Goal: Task Accomplishment & Management: Complete application form

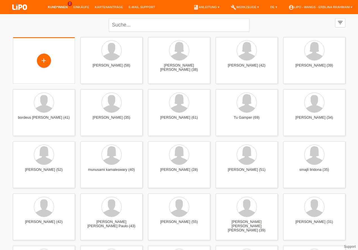
click at [42, 76] on div "+" at bounding box center [44, 60] width 62 height 46
click at [46, 59] on div "+" at bounding box center [44, 61] width 14 height 10
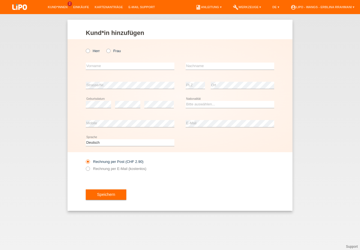
click at [90, 50] on label "Herr" at bounding box center [93, 51] width 14 height 4
click at [89, 50] on input "Herr" at bounding box center [88, 51] width 4 height 4
radio input "true"
click at [120, 69] on input "text" at bounding box center [130, 65] width 89 height 7
type input "shiyar"
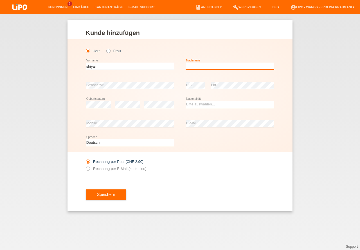
click at [192, 66] on input "text" at bounding box center [230, 65] width 89 height 7
type input "sido"
click at [228, 107] on select "Bitte auswählen... Schweiz Deutschland Liechtenstein Österreich ------------ Af…" at bounding box center [230, 104] width 89 height 7
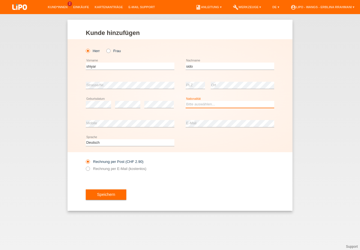
click at [228, 107] on select "Bitte auswählen... Schweiz Deutschland Liechtenstein Österreich ------------ Af…" at bounding box center [230, 104] width 89 height 7
click at [226, 105] on select "Bitte auswählen... Schweiz Deutschland Liechtenstein Österreich ------------ Af…" at bounding box center [230, 104] width 89 height 7
select select "SY"
click at [0, 0] on select "Bitte auswählen... C B B - Flüchtlingsstatus Andere" at bounding box center [0, 0] width 0 height 0
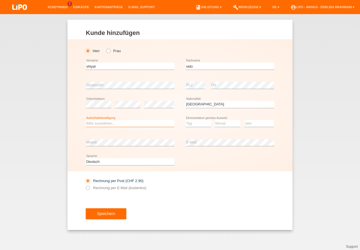
select select "B"
click at [0, 0] on option "B" at bounding box center [0, 0] width 0 height 0
click at [195, 125] on select "Tag 01 02 03 04 05 06 07 08 09 10 11" at bounding box center [198, 123] width 25 height 7
click at [208, 122] on select "Tag 01 02 03 04 05 06 07 08 09 10 11" at bounding box center [198, 123] width 25 height 7
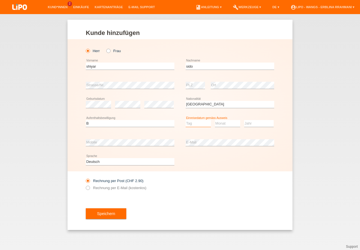
click at [207, 124] on select "Tag 01 02 03 04 05 06 07 08 09 10 11" at bounding box center [198, 123] width 25 height 7
click at [207, 120] on div "Tag 01 02 03 04 05 06 07 08 09 10 11 12 13 14 15 16" at bounding box center [198, 123] width 25 height 19
click at [206, 126] on select "Tag 01 02 03 04 05 06 07 08 09 10 11" at bounding box center [198, 123] width 25 height 7
click at [0, 0] on option "06" at bounding box center [0, 0] width 0 height 0
click at [211, 168] on div "Deutsch Français Italiano English error Sprache" at bounding box center [180, 161] width 189 height 19
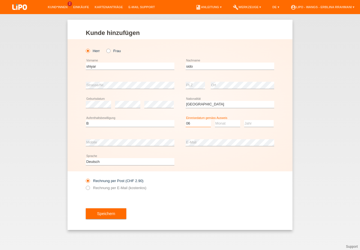
click at [200, 125] on select "Tag 01 02 03 04 05 06 07 08 09 10 11" at bounding box center [198, 123] width 25 height 7
click at [227, 124] on select "Monat 01 02 03 04 05 06 07 08 09 10 11" at bounding box center [227, 123] width 25 height 7
select select "28"
click at [227, 124] on select "Monat 01 02 03 04 05 06 07 08 09 10 11" at bounding box center [227, 123] width 25 height 7
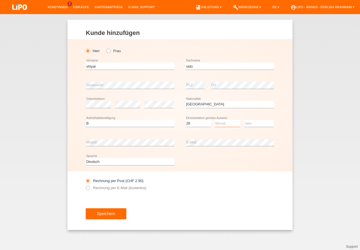
click at [226, 124] on select "Monat 01 02 03 04 05 06 07 08 09 10 11" at bounding box center [227, 123] width 25 height 7
select select "03"
click at [0, 0] on option "03" at bounding box center [0, 0] width 0 height 0
click at [249, 125] on select "Jahr 2025 2024 2023 2022 2021 2020 2019 2018 2017 2016 2015 2014 2013 2012 2011…" at bounding box center [259, 123] width 30 height 7
select select "2014"
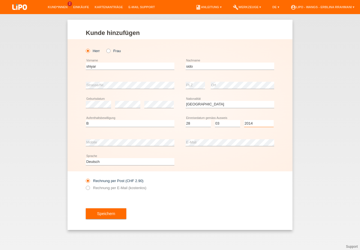
click at [0, 0] on option "2014" at bounding box center [0, 0] width 0 height 0
click at [85, 185] on icon at bounding box center [85, 185] width 0 height 0
click at [87, 188] on input "Rechnung per E-Mail (kostenlos)" at bounding box center [88, 188] width 4 height 7
radio input "true"
click at [85, 185] on icon at bounding box center [85, 185] width 0 height 0
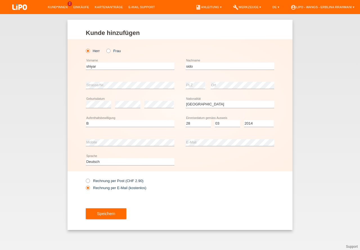
click at [87, 188] on input "Rechnung per E-Mail (kostenlos)" at bounding box center [88, 188] width 4 height 7
click at [114, 217] on button "Speichern" at bounding box center [106, 213] width 41 height 11
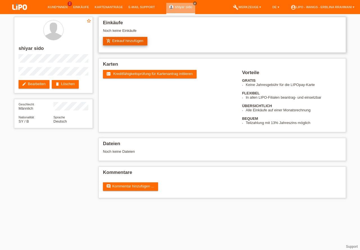
click at [134, 40] on link "add_shopping_cart Einkauf hinzufügen" at bounding box center [125, 41] width 44 height 8
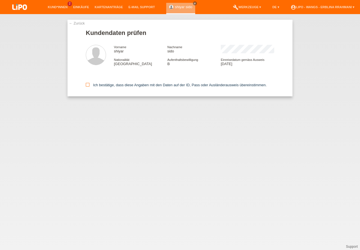
click at [86, 86] on input "Ich bestätige, dass diese Angaben mit den Daten auf der ID, Pass oder Ausländer…" at bounding box center [88, 85] width 4 height 4
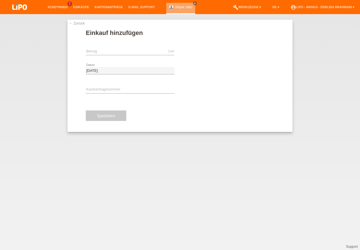
click at [106, 55] on div "CHF error [GEOGRAPHIC_DATA]" at bounding box center [130, 51] width 89 height 19
click at [105, 52] on input "text" at bounding box center [130, 51] width 89 height 7
type input "500.00"
click at [212, 51] on span "Autorisierung durchführen" at bounding box center [211, 51] width 42 height 4
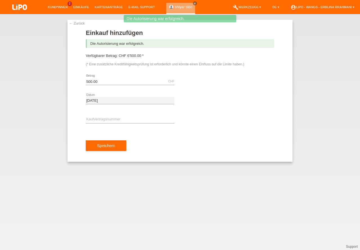
drag, startPoint x: 126, startPoint y: 55, endPoint x: 142, endPoint y: 56, distance: 15.8
click at [142, 56] on span "CHF 6'500.00 * (* Eine zusätzliche Kreditfähigkeitsprüfung ist erforderlich und…" at bounding box center [165, 59] width 158 height 13
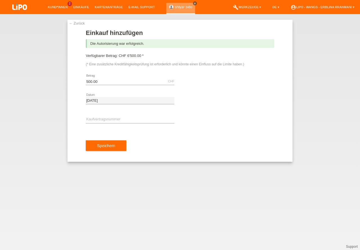
click at [194, 4] on icon "close" at bounding box center [195, 3] width 3 height 3
click at [347, 7] on link "account_circle LIPO - Wangs - Erblina Rrahmani ▾" at bounding box center [323, 6] width 70 height 3
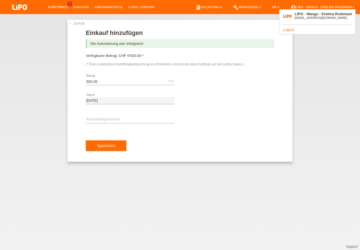
click at [288, 29] on link "Logout" at bounding box center [288, 30] width 11 height 4
